Goal: Information Seeking & Learning: Learn about a topic

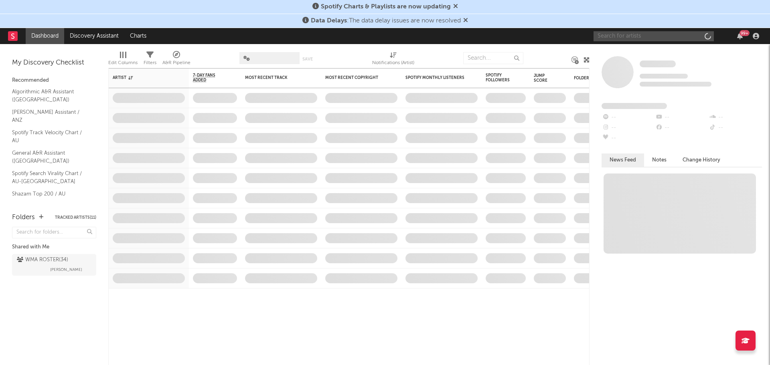
click at [640, 35] on input "text" at bounding box center [653, 36] width 120 height 10
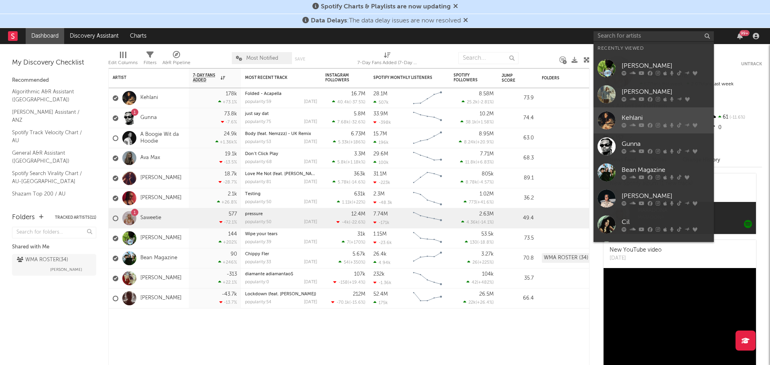
click at [605, 114] on div at bounding box center [606, 120] width 18 height 18
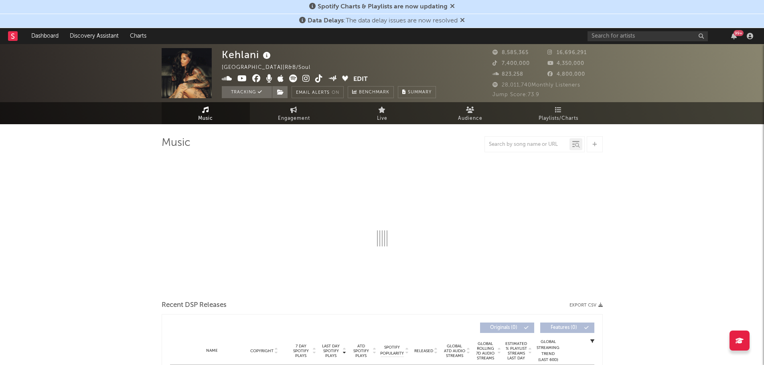
select select "6m"
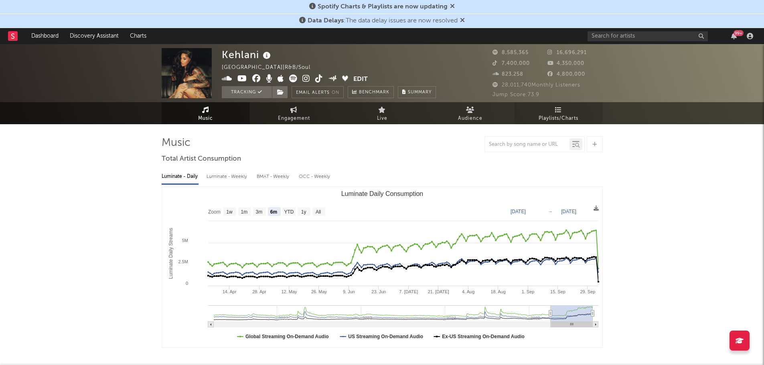
drag, startPoint x: 554, startPoint y: 108, endPoint x: 554, endPoint y: 113, distance: 5.2
click at [554, 108] on link "Playlists/Charts" at bounding box center [558, 113] width 88 height 22
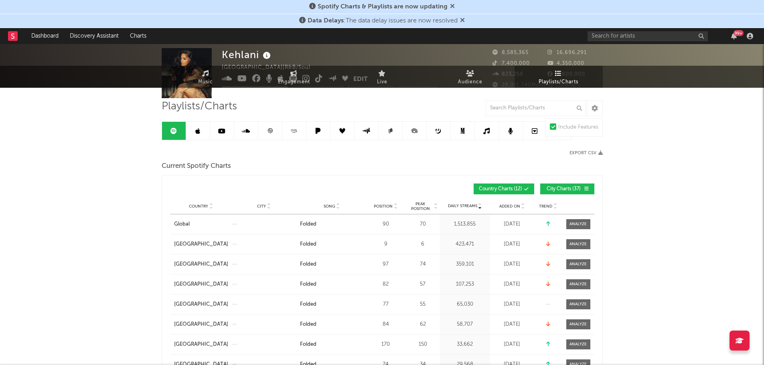
scroll to position [80, 0]
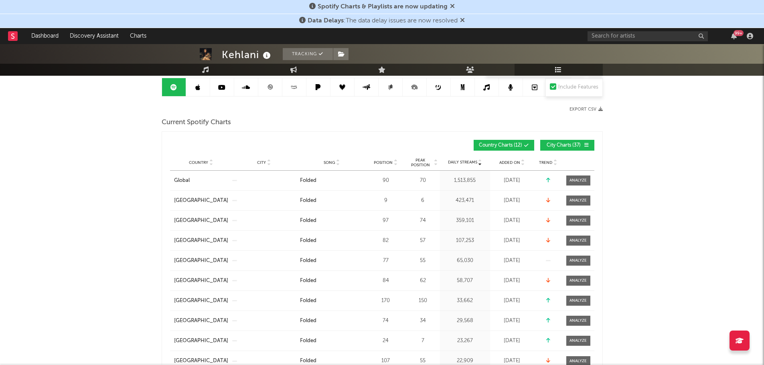
click at [188, 163] on div "Country" at bounding box center [201, 163] width 54 height 6
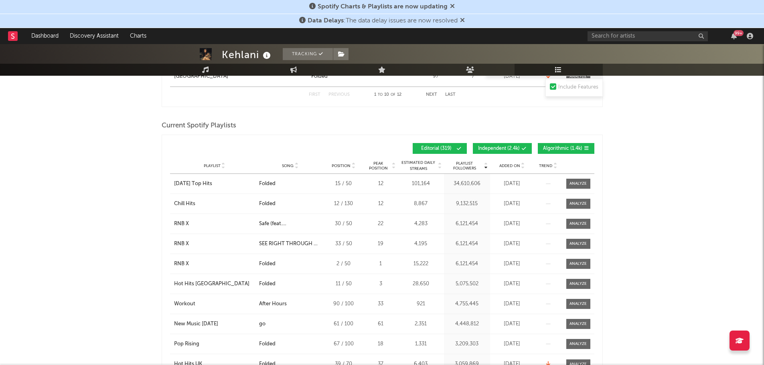
scroll to position [641, 0]
click at [579, 85] on div "Include Features" at bounding box center [578, 88] width 40 height 10
click at [550, 85] on input "Include Features" at bounding box center [550, 88] width 0 height 10
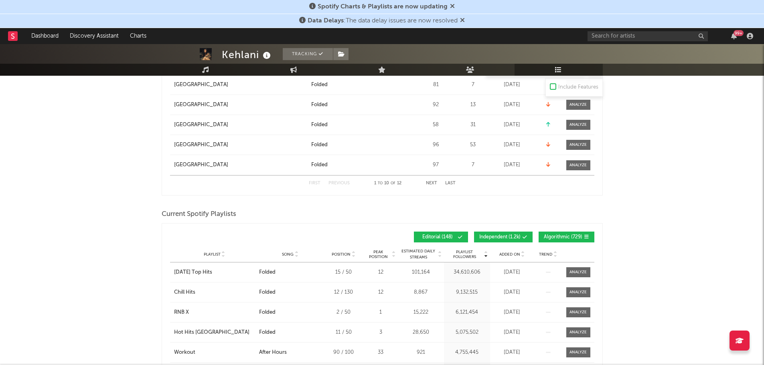
scroll to position [441, 0]
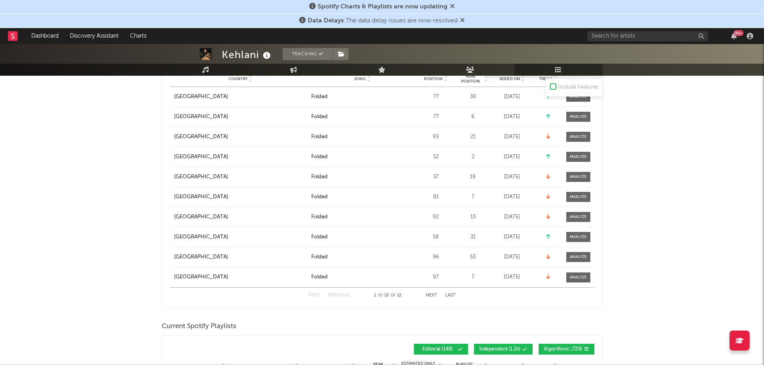
click at [592, 91] on div "Include Features" at bounding box center [578, 88] width 40 height 10
click at [550, 91] on input "Include Features" at bounding box center [550, 88] width 0 height 10
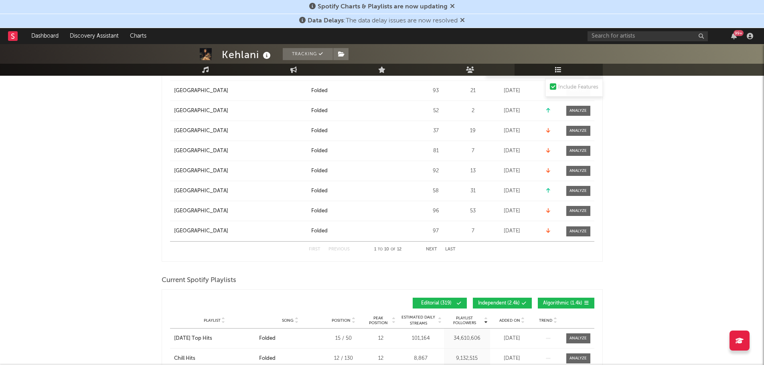
scroll to position [641, 0]
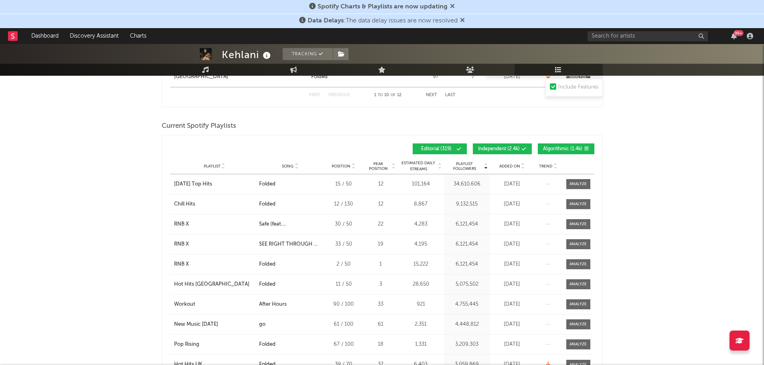
click at [515, 148] on span "Independent ( 2.4k )" at bounding box center [499, 149] width 42 height 5
click at [573, 142] on div "Playlist Followers Playlist Song Position Peak Position Playlist Followers Adde…" at bounding box center [382, 149] width 424 height 19
click at [577, 148] on span "Algorithmic ( 1.4k )" at bounding box center [562, 149] width 39 height 5
click at [714, 147] on div "Kehlani Tracking [GEOGRAPHIC_DATA] | R&B/Soul Edit Tracking Email Alerts On Ben…" at bounding box center [382, 350] width 764 height 1894
click at [206, 168] on div "Playlist City Song Position Peak Position Estimated Daily Streams Playlist Foll…" at bounding box center [382, 166] width 424 height 16
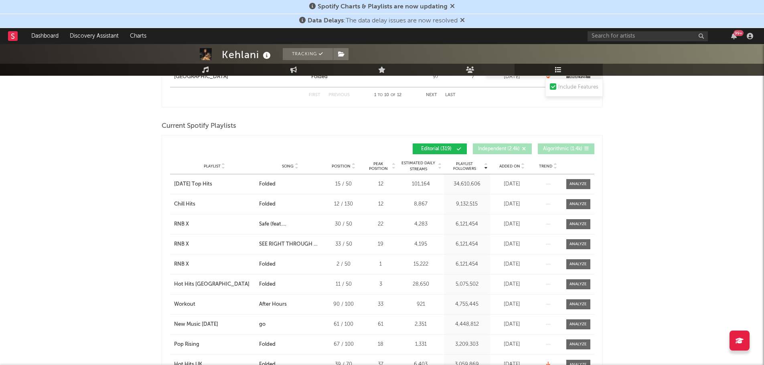
click at [214, 164] on span "Playlist" at bounding box center [212, 166] width 17 height 5
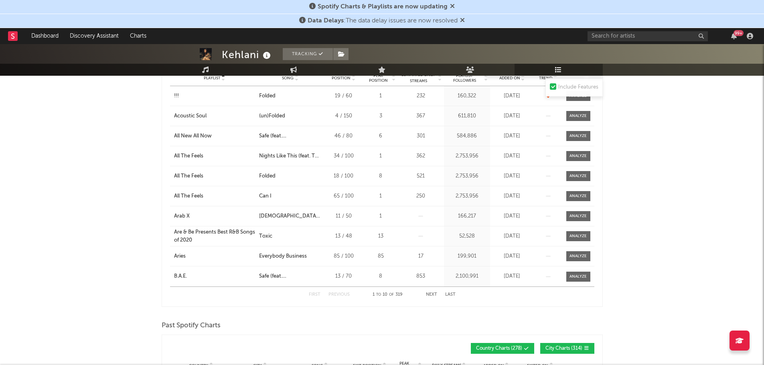
scroll to position [722, 0]
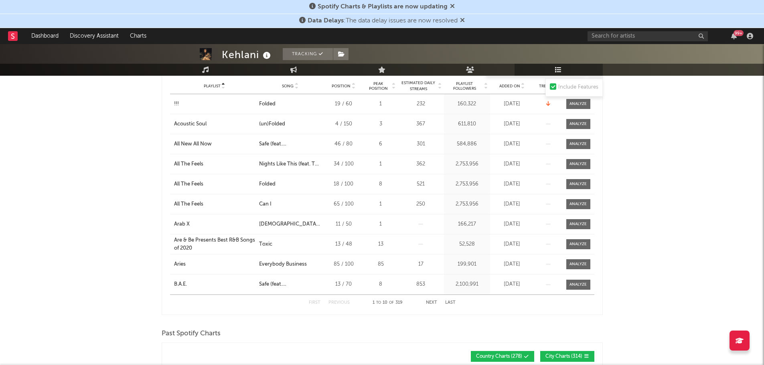
click at [427, 301] on button "Next" at bounding box center [431, 303] width 11 height 4
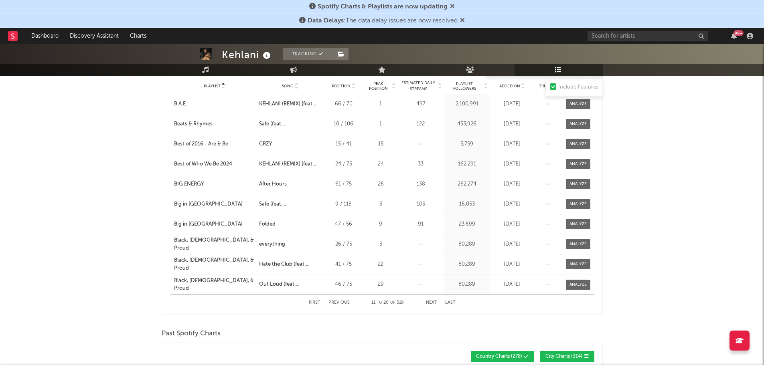
click at [427, 301] on button "Next" at bounding box center [431, 303] width 11 height 4
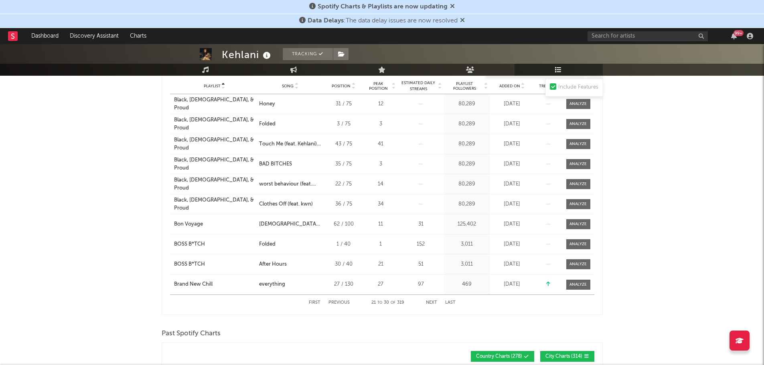
click at [427, 301] on button "Next" at bounding box center [431, 303] width 11 height 4
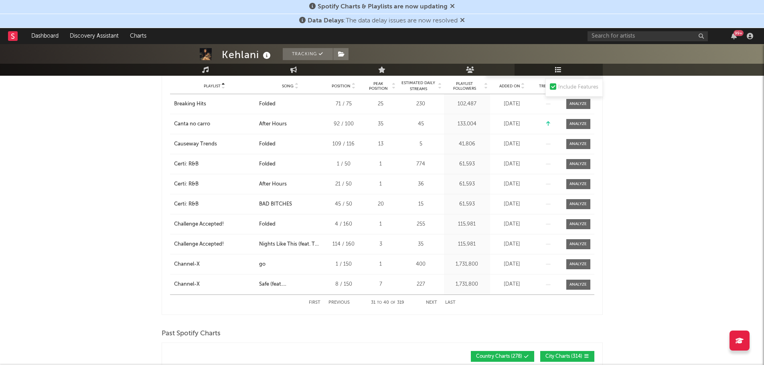
click at [427, 301] on button "Next" at bounding box center [431, 303] width 11 height 4
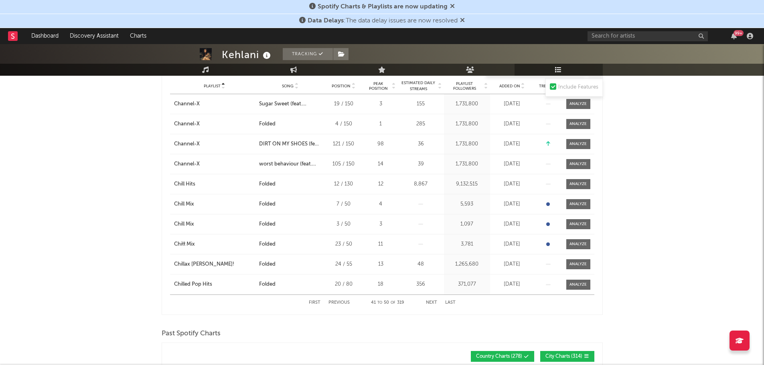
click at [427, 301] on button "Next" at bounding box center [431, 303] width 11 height 4
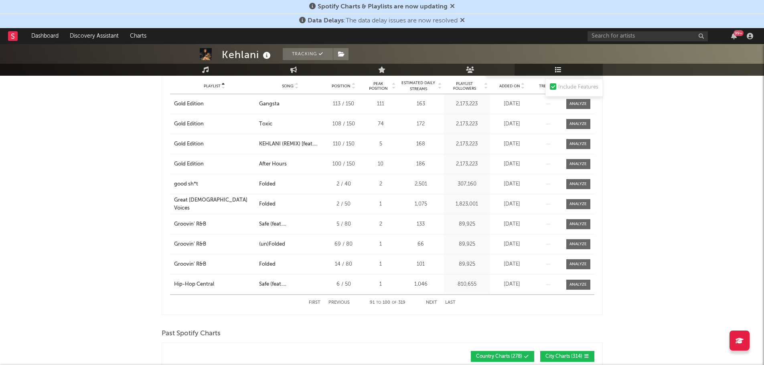
click at [427, 301] on button "Next" at bounding box center [431, 303] width 11 height 4
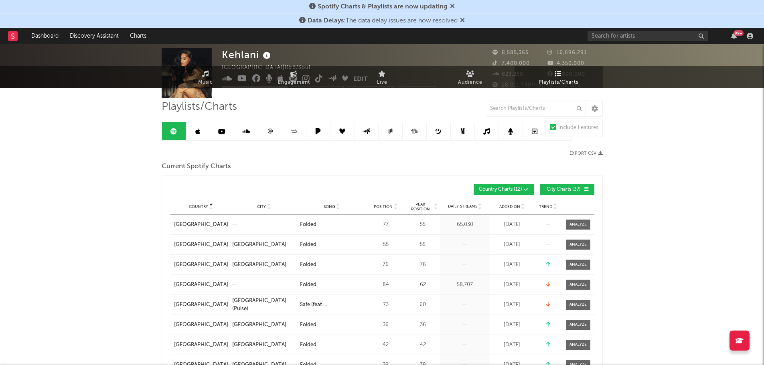
scroll to position [0, 0]
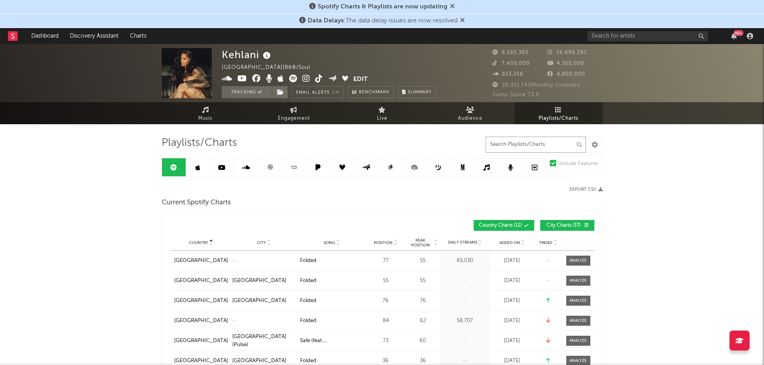
click at [544, 143] on input "text" at bounding box center [536, 145] width 100 height 16
type input "folded"
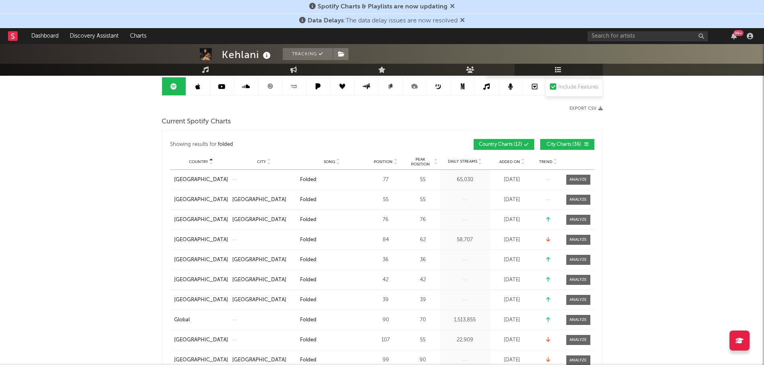
scroll to position [80, 0]
click at [571, 144] on span at bounding box center [571, 145] width 1 height 5
